Goal: Entertainment & Leisure: Browse casually

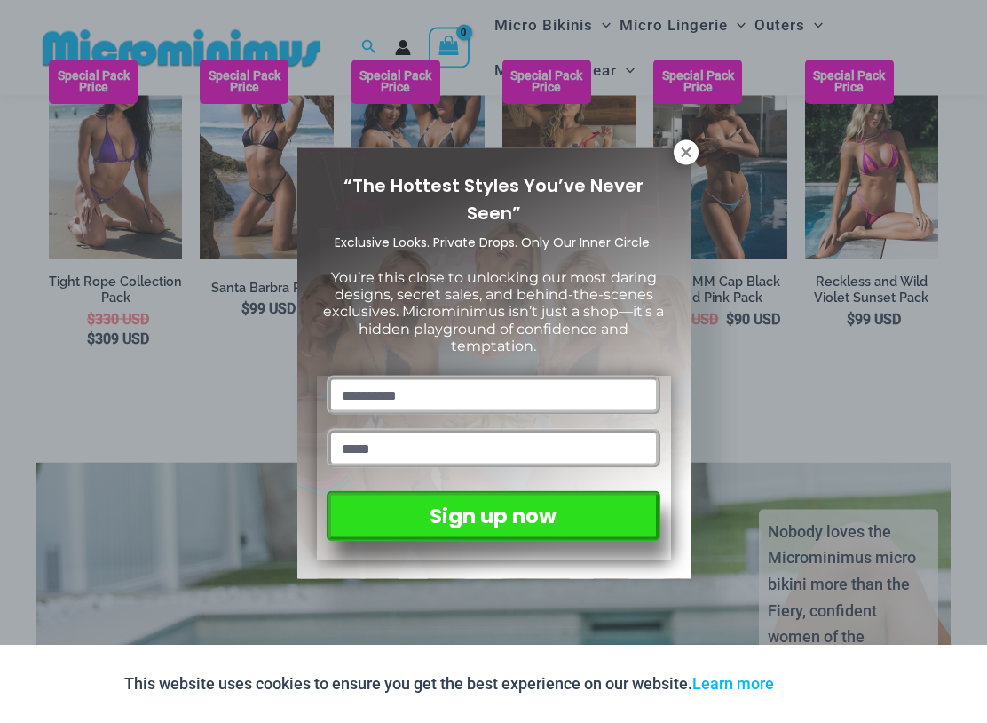
scroll to position [2428, 0]
click at [693, 148] on icon at bounding box center [686, 153] width 16 height 16
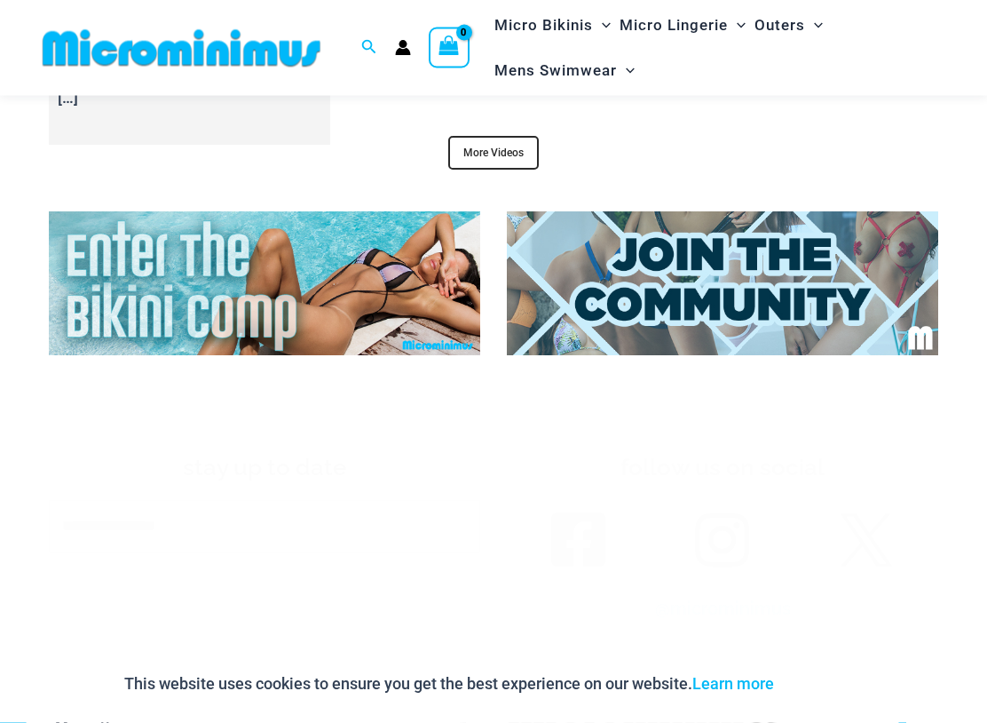
scroll to position [6170, 0]
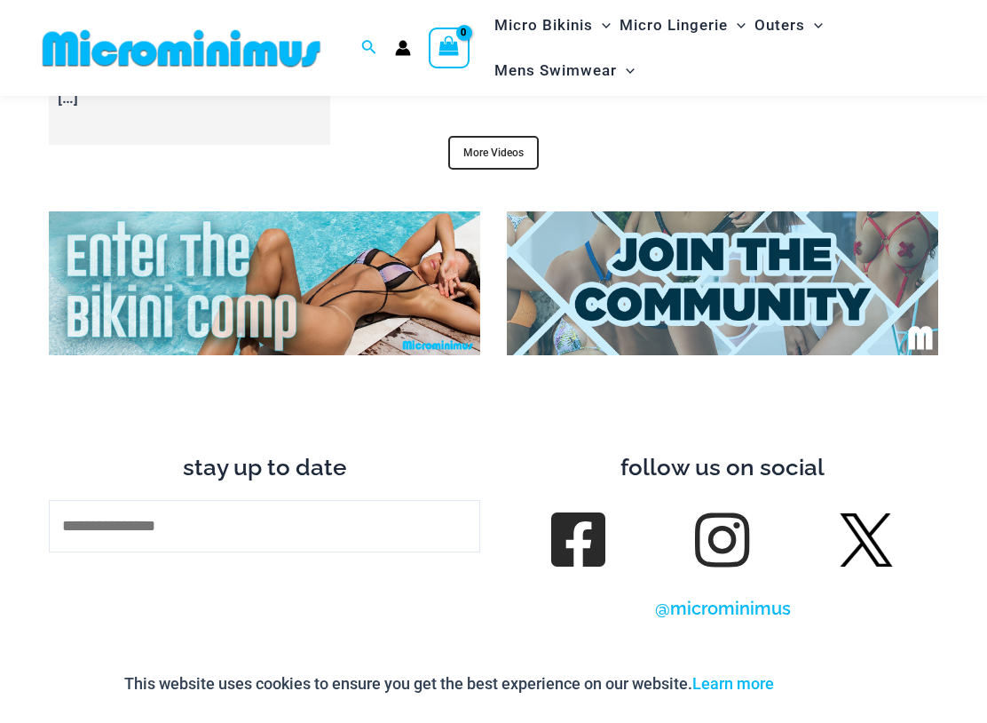
click at [510, 136] on link "More Videos" at bounding box center [493, 153] width 91 height 34
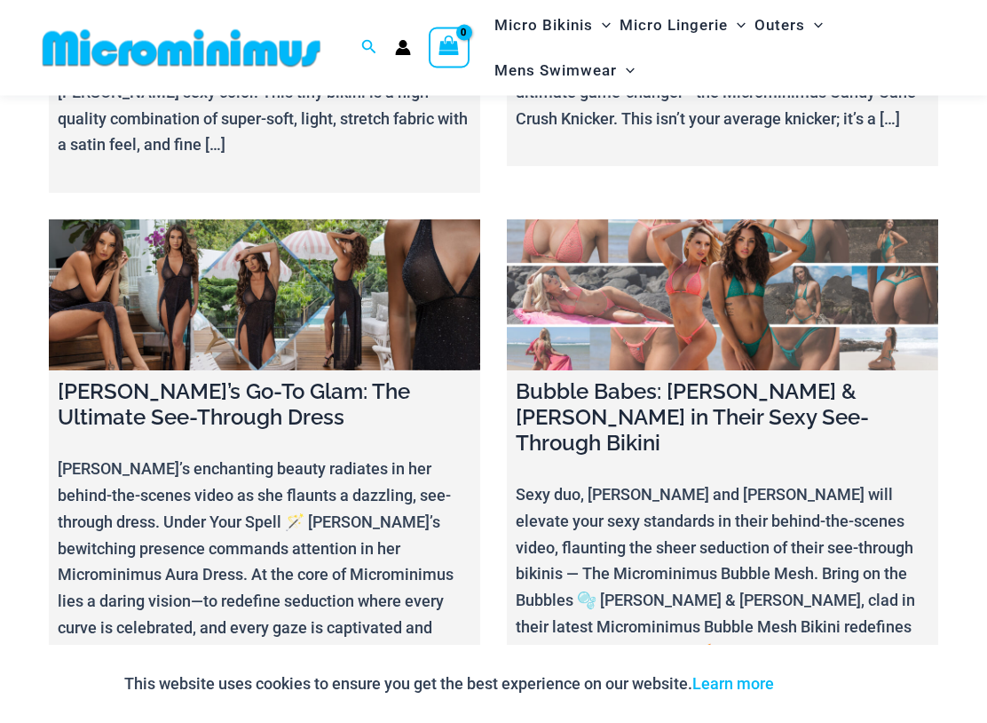
scroll to position [9241, 0]
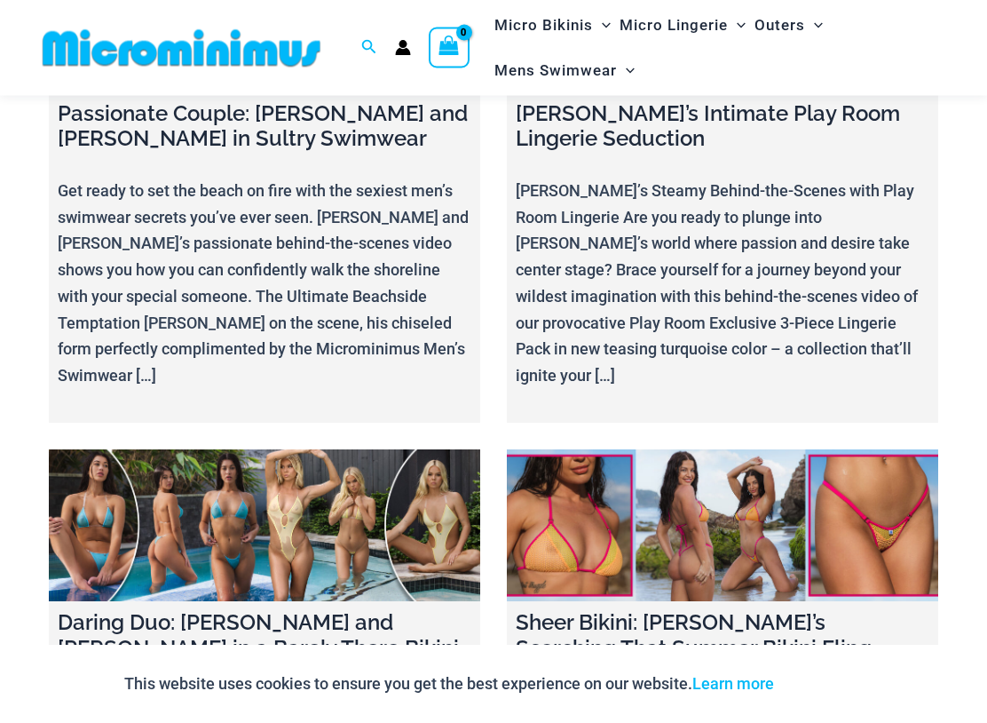
scroll to position [12086, 0]
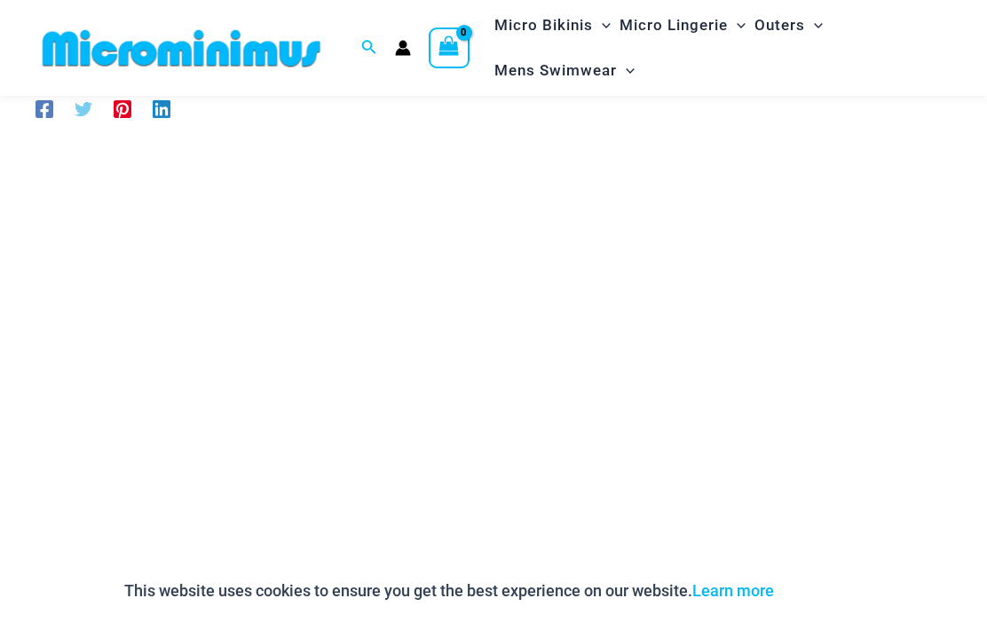
scroll to position [233, 0]
click at [5, 67] on div "Search for: Search Search No products in the cart. No products in the cart. Con…" at bounding box center [493, 48] width 987 height 96
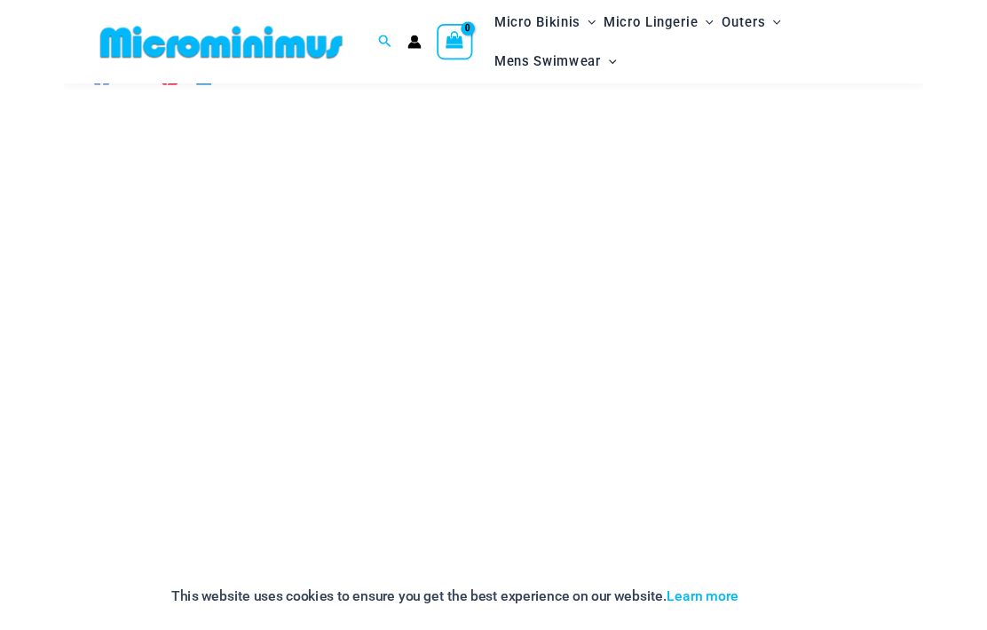
scroll to position [139, 0]
